Goal: Task Accomplishment & Management: Use online tool/utility

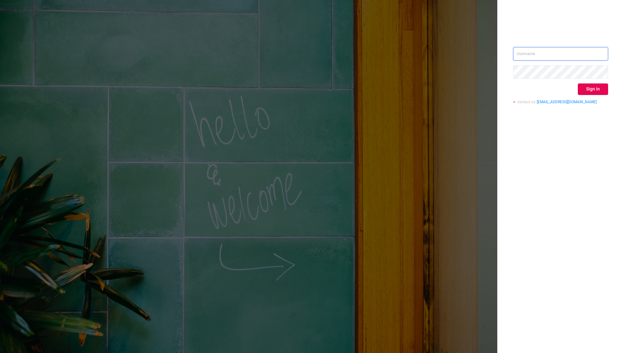
type input "[EMAIL_ADDRESS][DOMAIN_NAME]"
click at [600, 95] on div "[EMAIL_ADDRESS][DOMAIN_NAME] Sign in contact us [EMAIL_ADDRESS][DOMAIN_NAME]" at bounding box center [561, 78] width 95 height 62
click at [596, 90] on button "Sign in" at bounding box center [593, 88] width 30 height 11
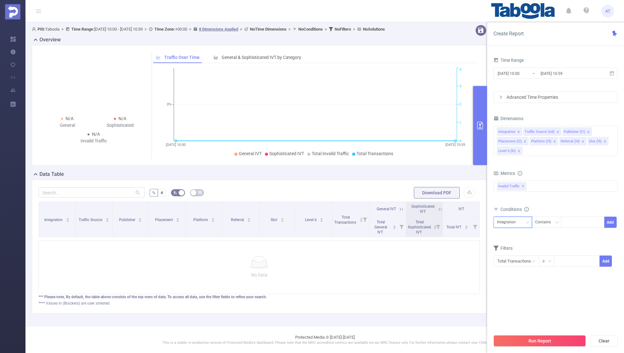
click at [502, 222] on div "Integration" at bounding box center [508, 222] width 23 height 11
click at [508, 255] on li "Publisher (l1)" at bounding box center [516, 255] width 44 height 10
click at [519, 130] on icon "icon: close" at bounding box center [518, 131] width 3 height 3
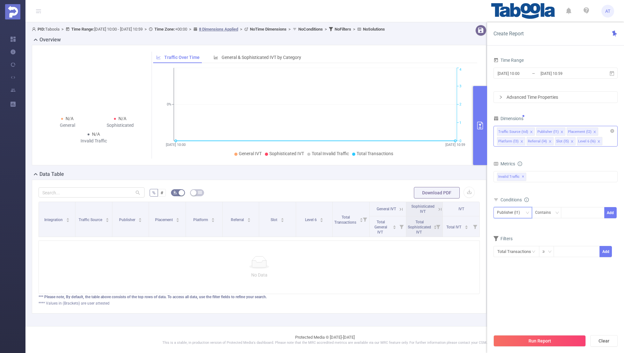
click at [530, 131] on icon "icon: close" at bounding box center [531, 131] width 3 height 3
click at [554, 130] on icon "icon: close" at bounding box center [555, 131] width 3 height 3
click at [551, 130] on icon "icon: close" at bounding box center [552, 131] width 3 height 3
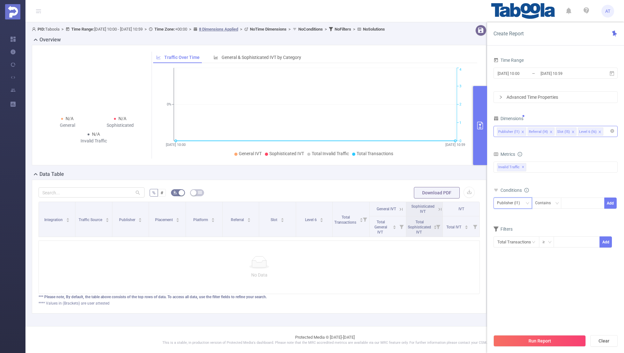
click at [550, 130] on icon "icon: close" at bounding box center [551, 131] width 3 height 3
click at [544, 131] on icon "icon: close" at bounding box center [545, 131] width 3 height 3
click at [549, 110] on div "Time Range [DATE] 10:00 _ [DATE] 10:59 Advanced Time Properties Dimensions Publ…" at bounding box center [556, 156] width 124 height 200
click at [572, 203] on div at bounding box center [583, 203] width 37 height 11
paste input "[DEMOGRAPHIC_DATA]-hazidesaratcollege"
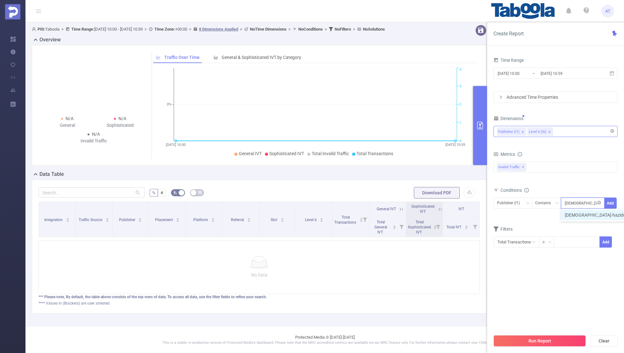
scroll to position [0, 36]
type input "[DEMOGRAPHIC_DATA]-hazidesaratcollege"
click at [609, 202] on button "Add" at bounding box center [611, 203] width 12 height 11
click at [525, 67] on div "[DATE] 10:00 _ [DATE] 10:59" at bounding box center [556, 73] width 124 height 15
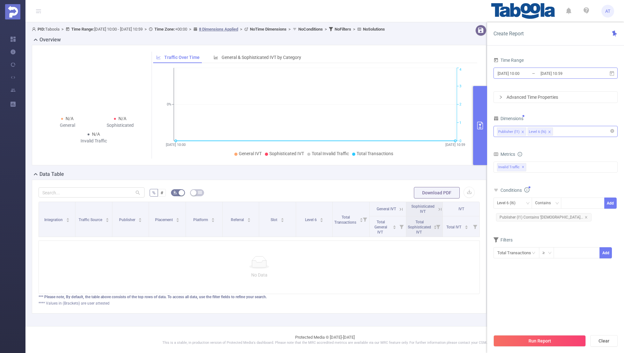
click at [518, 77] on input "[DATE] 10:00" at bounding box center [523, 73] width 52 height 9
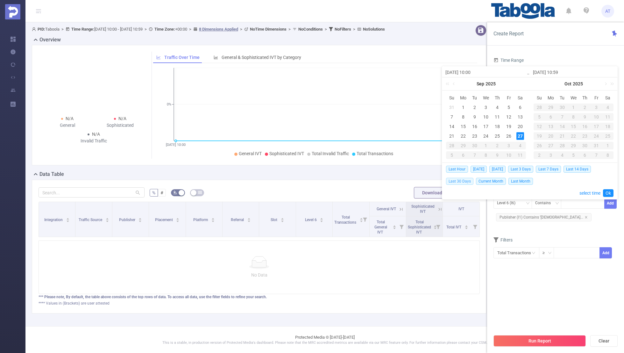
click at [462, 179] on span "Last 30 Days" at bounding box center [459, 181] width 27 height 7
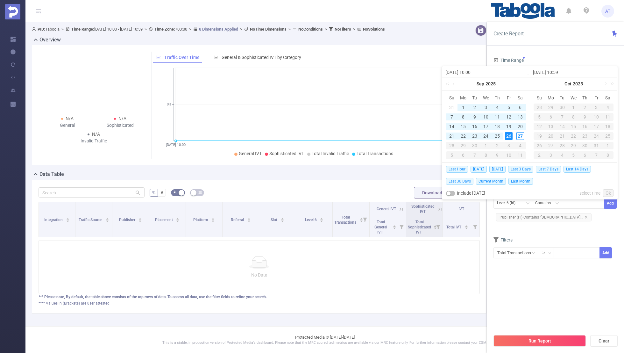
type input "[DATE] 00:00"
type input "[DATE] 23:59"
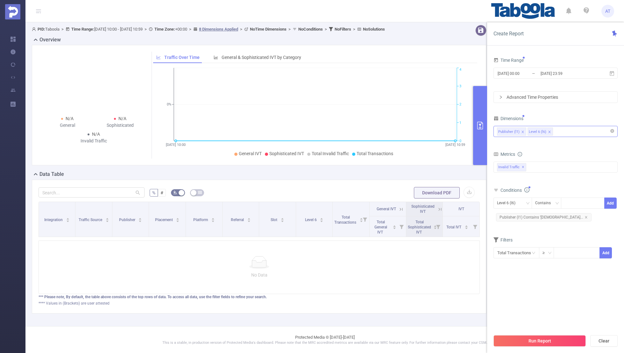
click at [514, 298] on section "Time Range [DATE] 00:00 _ [DATE] 23:59 Advanced Time Properties Dimensions Publ…" at bounding box center [556, 193] width 124 height 275
click at [518, 340] on button "Run Report" at bounding box center [540, 340] width 92 height 11
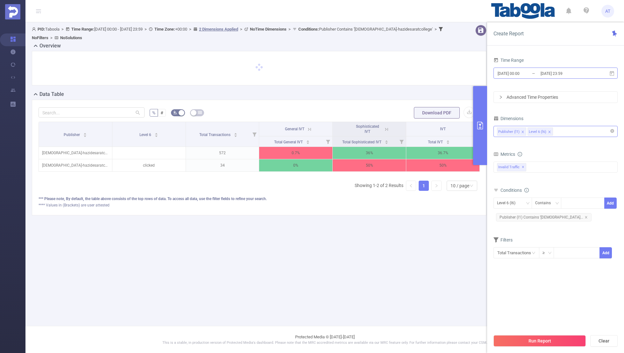
click at [518, 70] on input "[DATE] 00:00" at bounding box center [523, 73] width 52 height 9
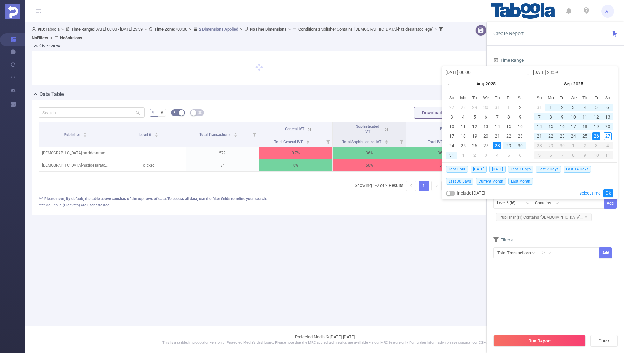
click at [546, 232] on form "Dimensions Publisher (l1) Level 6 (l6) Metrics bp_total brand-safety brand_is_s…" at bounding box center [556, 190] width 124 height 153
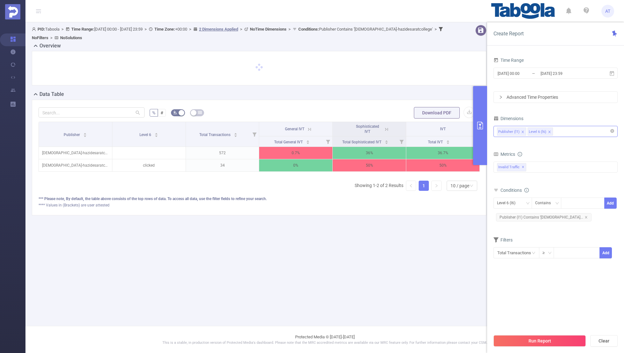
click at [541, 296] on section "Time Range [DATE] 00:00 _ [DATE] 23:59 Advanced Time Properties Dimensions Publ…" at bounding box center [556, 193] width 124 height 275
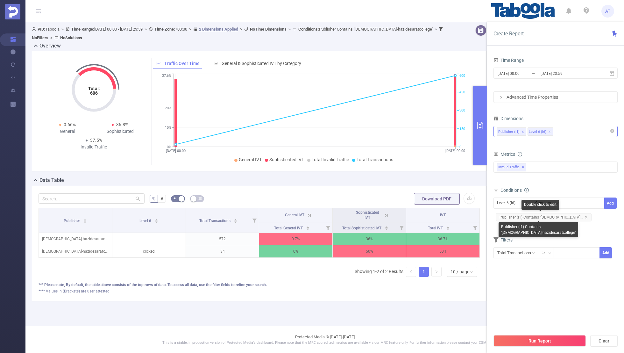
click at [574, 215] on span "Publisher (l1) Contains '[DEMOGRAPHIC_DATA]..." at bounding box center [544, 217] width 96 height 8
click at [506, 203] on div "Level 6 (l6)" at bounding box center [508, 203] width 23 height 11
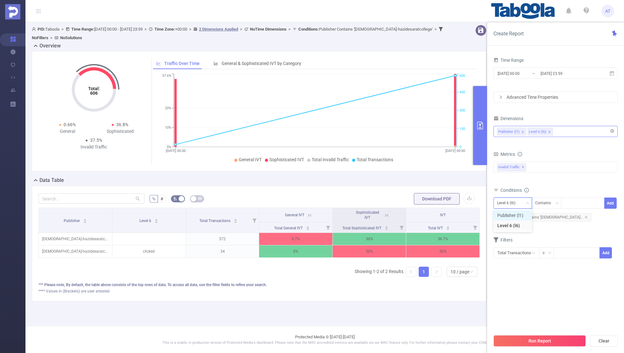
click at [506, 212] on li "Publisher (l1)" at bounding box center [513, 215] width 39 height 10
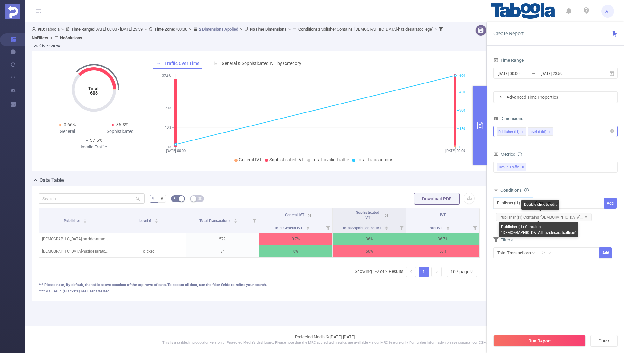
click at [585, 216] on icon "icon: close" at bounding box center [586, 217] width 2 height 2
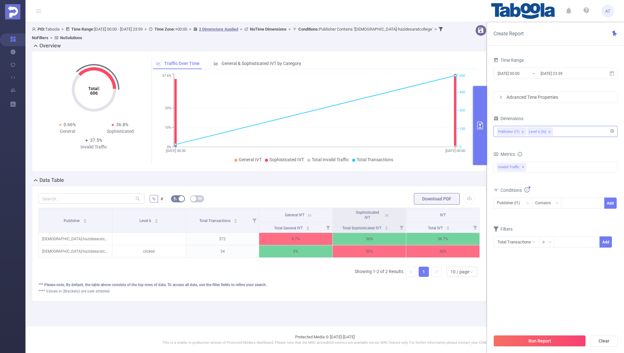
click at [569, 196] on div "Publisher (l1) Contains Add" at bounding box center [556, 205] width 124 height 18
click at [569, 203] on div at bounding box center [583, 203] width 37 height 11
paste input "elsnews-satehacollege"
type input "elsnews-satehacollege"
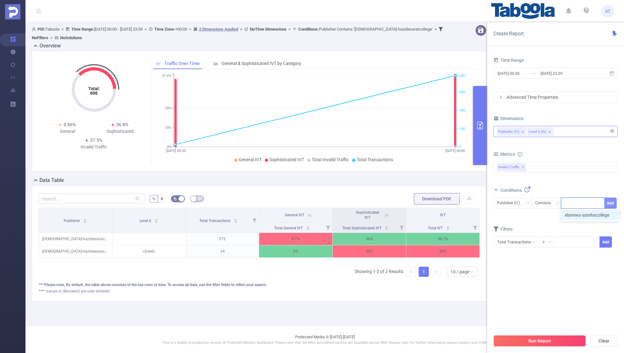
click at [608, 203] on button "Add" at bounding box center [611, 203] width 12 height 11
click at [568, 241] on div "Filters" at bounding box center [556, 240] width 124 height 11
click at [541, 75] on input "[DATE] 23:59" at bounding box center [566, 73] width 52 height 9
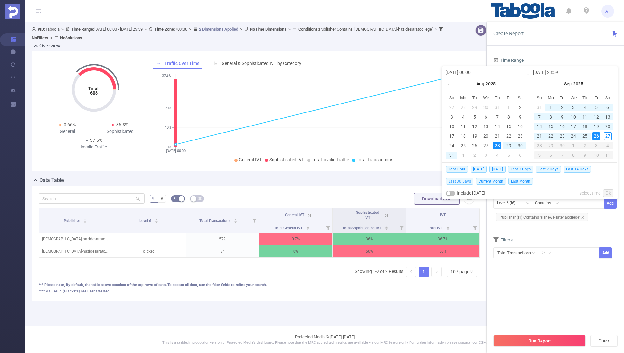
click at [459, 179] on span "Last 30 Days" at bounding box center [459, 181] width 27 height 7
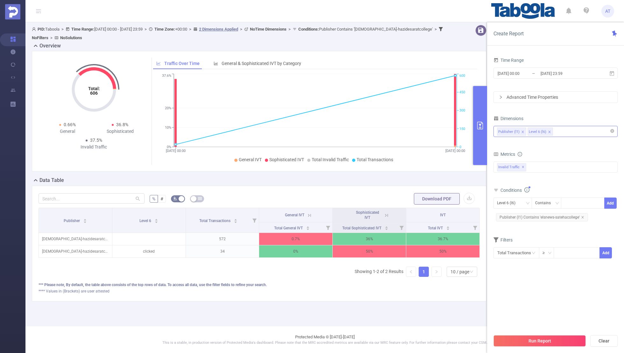
click at [514, 275] on section "Time Range [DATE] 00:00 _ [DATE] 23:59 Advanced Time Properties Dimensions Publ…" at bounding box center [556, 193] width 124 height 275
click at [528, 341] on button "Run Report" at bounding box center [540, 340] width 92 height 11
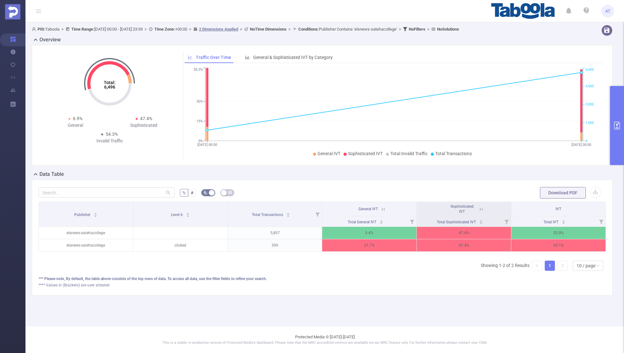
click at [478, 209] on icon at bounding box center [481, 209] width 8 height 6
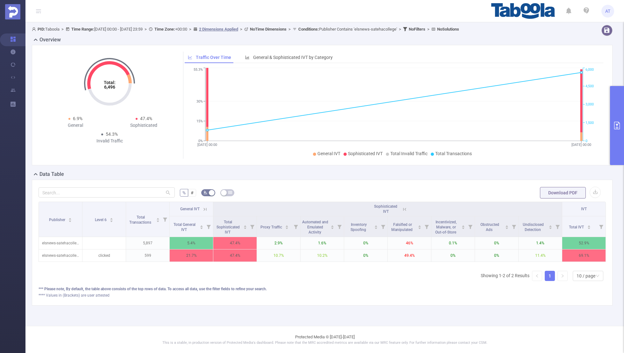
click at [205, 208] on icon at bounding box center [205, 209] width 6 height 6
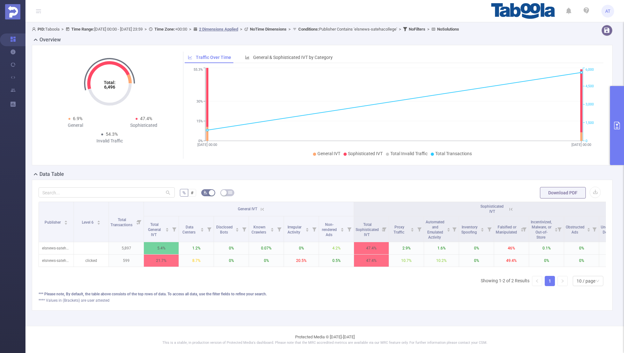
click at [611, 131] on button "primary" at bounding box center [617, 125] width 14 height 79
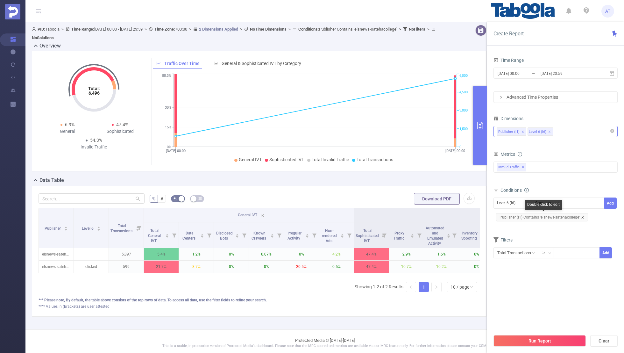
click at [581, 217] on icon "icon: close" at bounding box center [582, 217] width 3 height 3
click at [507, 201] on div "Level 6 (l6)" at bounding box center [508, 203] width 23 height 11
click at [508, 213] on li "Publisher (l1)" at bounding box center [513, 215] width 39 height 10
click at [566, 201] on input at bounding box center [566, 203] width 3 height 8
paste input "livenews-americanroulette"
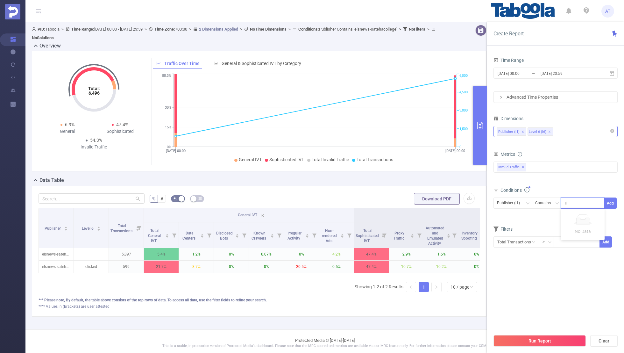
scroll to position [0, 8]
type input "livenews-americanroulette"
click at [612, 200] on button "Add" at bounding box center [611, 203] width 12 height 11
click at [581, 233] on form "Dimensions Publisher (l1) Level 6 (l6) Metrics bp_total brand-safety brand_is_s…" at bounding box center [556, 190] width 124 height 153
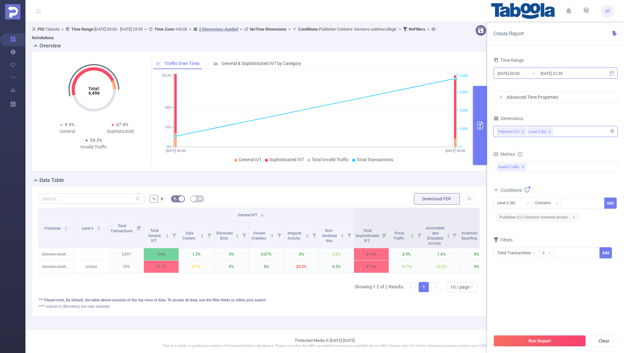
click at [544, 73] on input "[DATE] 23:59" at bounding box center [566, 73] width 52 height 9
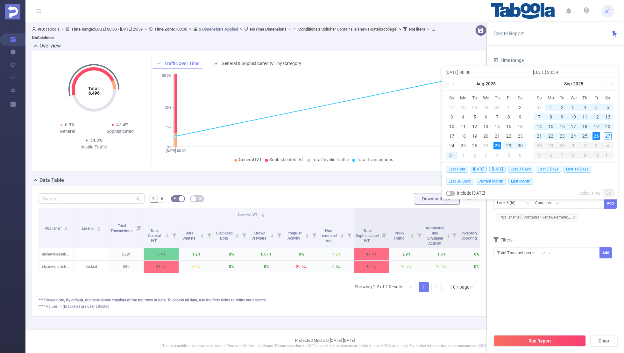
click at [461, 179] on span "Last 30 Days" at bounding box center [459, 181] width 27 height 7
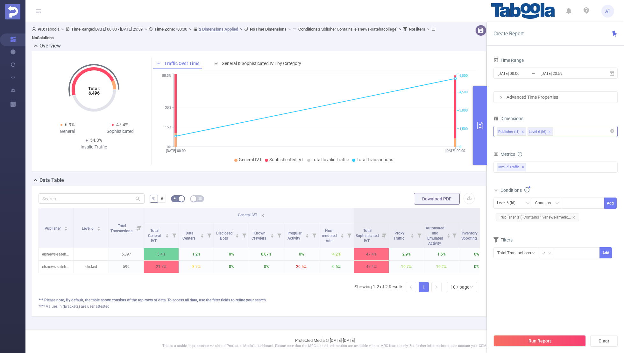
click at [517, 277] on section "Time Range [DATE] 00:00 _ [DATE] 23:59 Advanced Time Properties Dimensions Publ…" at bounding box center [556, 193] width 124 height 275
click at [522, 342] on button "Run Report" at bounding box center [540, 340] width 92 height 11
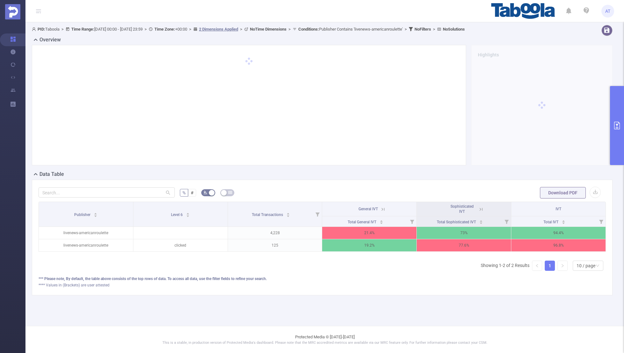
click at [385, 212] on th "General IVT" at bounding box center [369, 209] width 95 height 14
click at [385, 210] on icon at bounding box center [383, 209] width 6 height 6
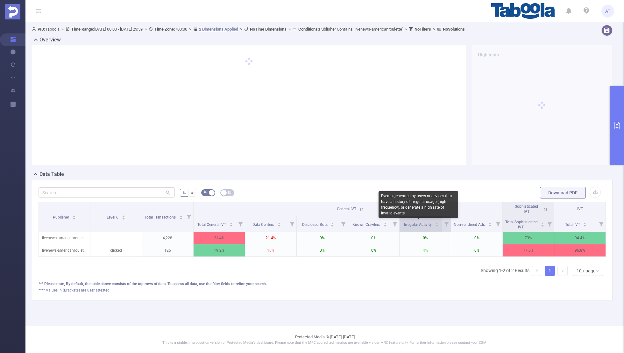
scroll to position [0, 1]
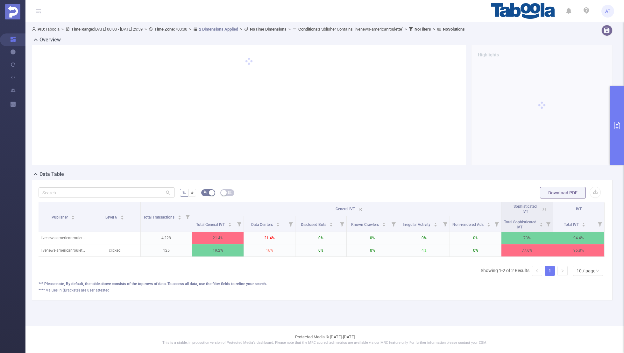
click at [542, 208] on icon at bounding box center [545, 209] width 6 height 6
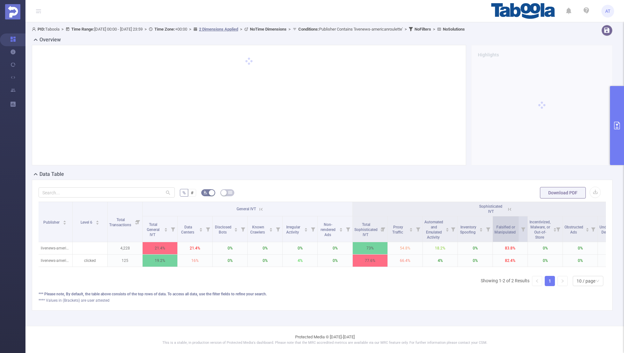
scroll to position [0, 64]
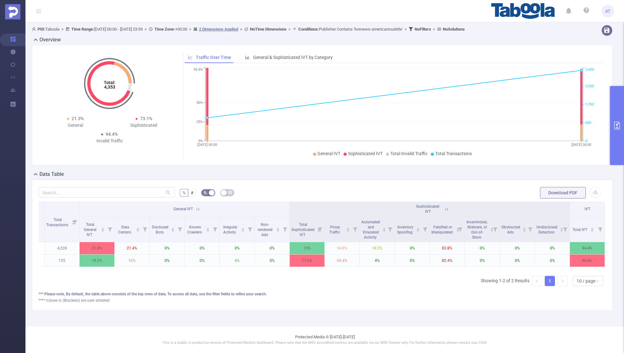
click at [621, 127] on icon "primary" at bounding box center [618, 126] width 8 height 8
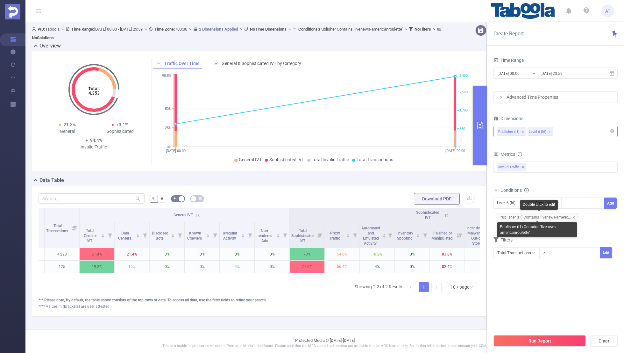
click at [575, 216] on span "Publisher (l1) Contains 'livenews-americ..." at bounding box center [537, 217] width 83 height 8
click at [513, 201] on div "Level 6 (l6)" at bounding box center [508, 203] width 23 height 11
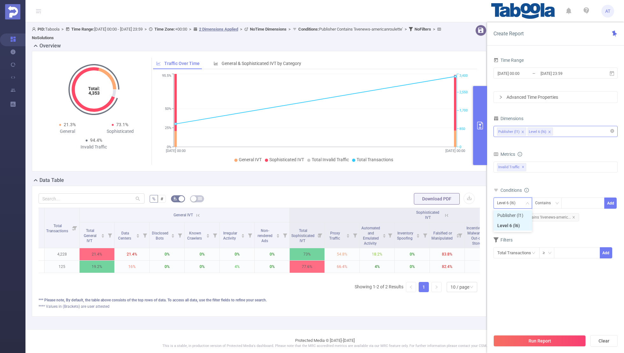
click at [508, 213] on li "Publisher (l1)" at bounding box center [513, 215] width 39 height 10
click at [572, 216] on icon "icon: close" at bounding box center [573, 217] width 3 height 3
click at [570, 205] on div at bounding box center [583, 203] width 37 height 11
paste input "giwires-craftacademy"
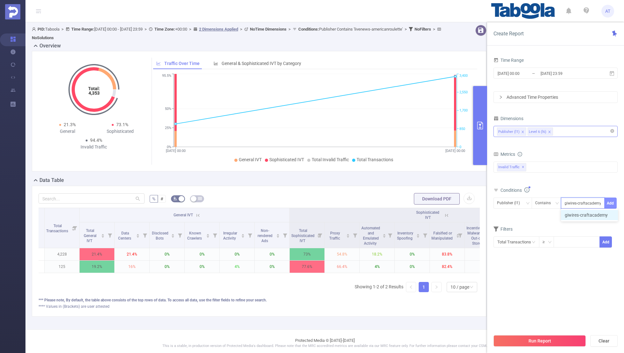
type input "giwires-craftacademy"
click at [613, 201] on button "Add" at bounding box center [611, 203] width 12 height 11
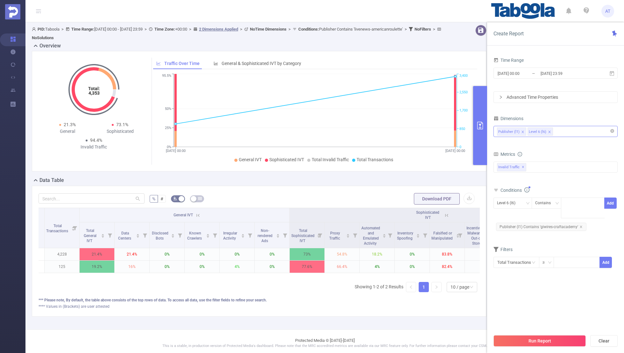
click at [573, 235] on form "Dimensions Publisher (l1) Level 6 (l6) Metrics bp_total brand-safety brand_is_s…" at bounding box center [556, 195] width 124 height 162
click at [535, 72] on input "[DATE] 00:00" at bounding box center [523, 73] width 52 height 9
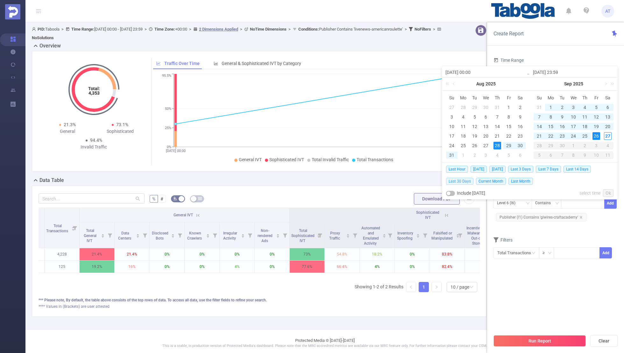
click at [459, 182] on span "Last 30 Days" at bounding box center [459, 181] width 27 height 7
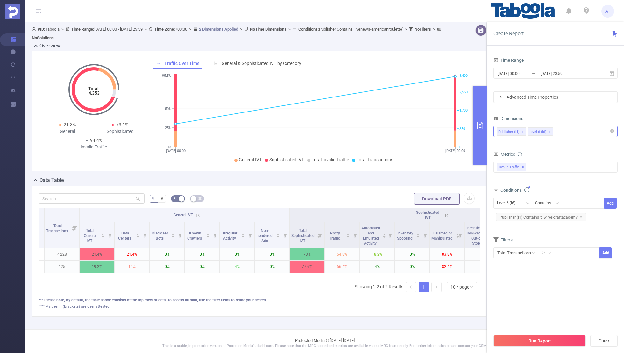
click at [521, 307] on section "Time Range [DATE] 00:00 _ [DATE] 23:59 Advanced Time Properties Dimensions Publ…" at bounding box center [556, 193] width 124 height 275
click at [523, 340] on button "Run Report" at bounding box center [540, 340] width 92 height 11
